Goal: Task Accomplishment & Management: Manage account settings

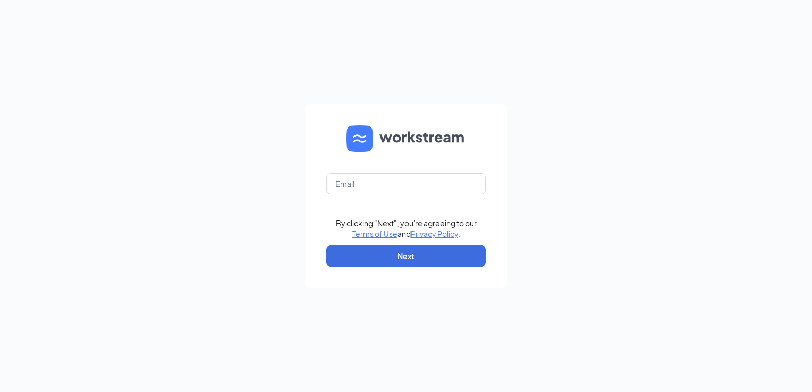
click at [427, 184] on input "text" at bounding box center [405, 183] width 159 height 21
type input "[EMAIL_ADDRESS][PERSON_NAME][DOMAIN_NAME]"
click at [385, 257] on button "Next" at bounding box center [405, 255] width 159 height 21
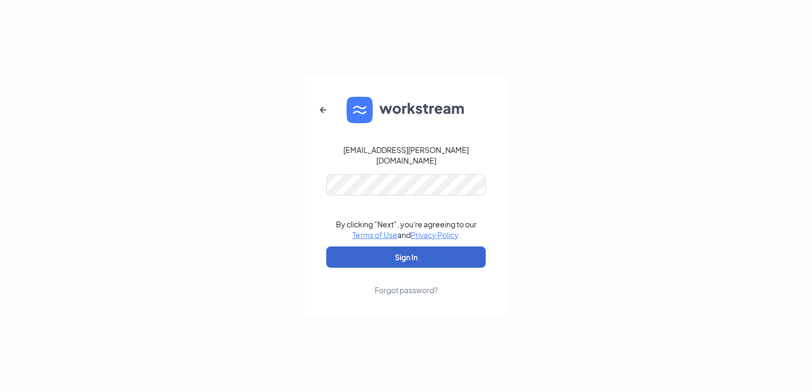
click at [395, 252] on button "Sign In" at bounding box center [405, 257] width 159 height 21
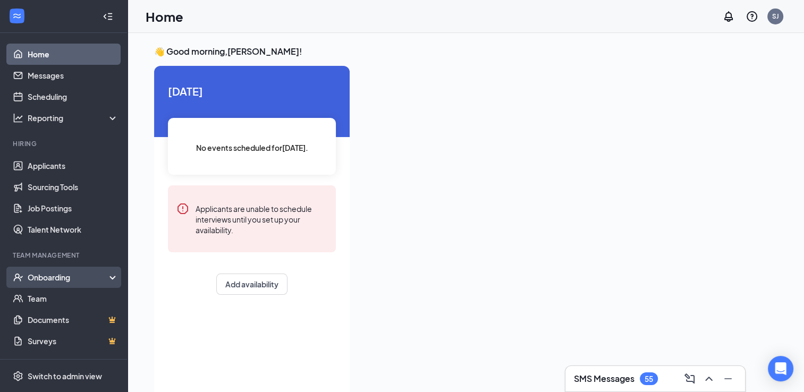
click at [54, 282] on div "Onboarding" at bounding box center [69, 277] width 82 height 11
